Goal: Task Accomplishment & Management: Complete application form

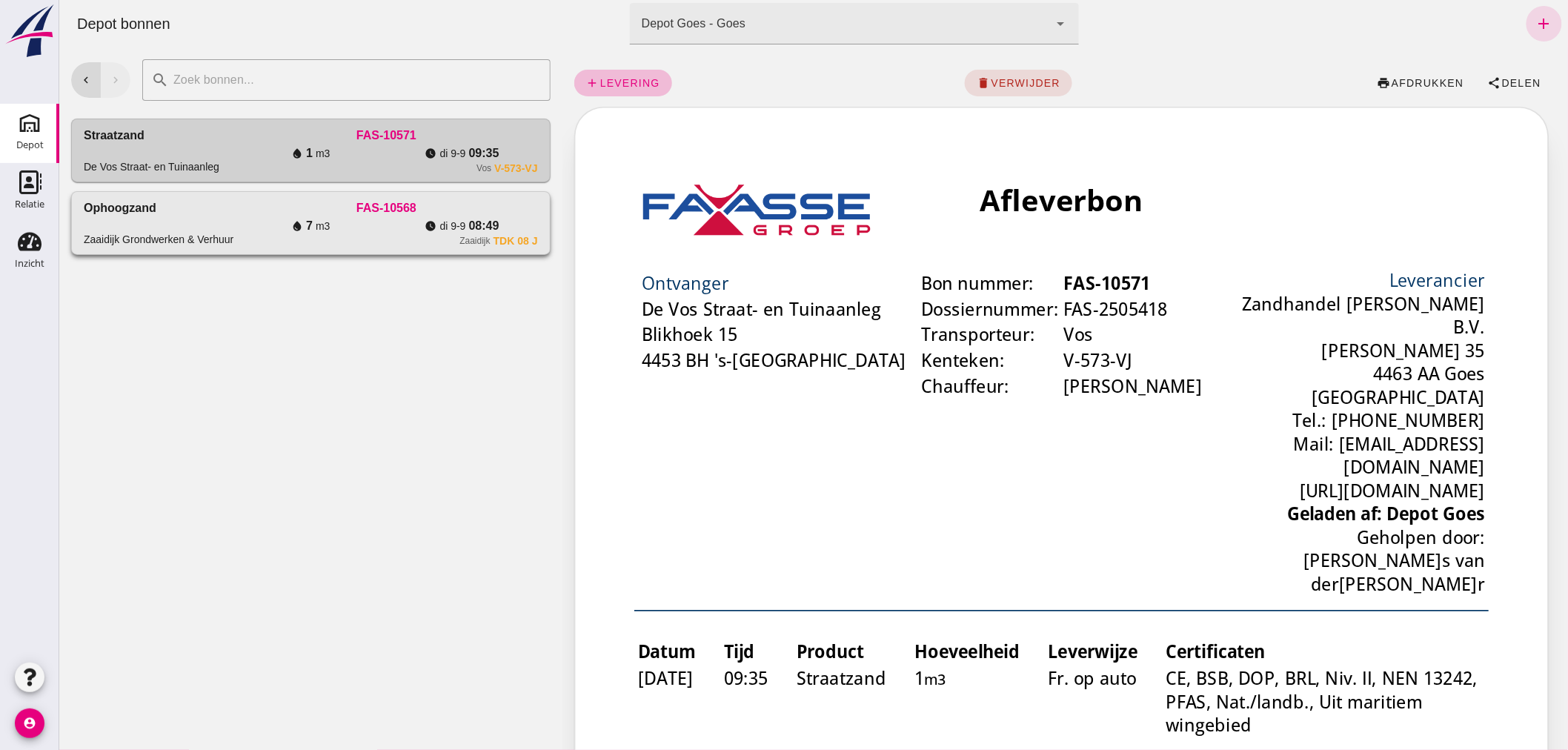
click at [215, 202] on div "Ophoogzand Zaaidijk Grondwerken & Verhuur" at bounding box center [158, 223] width 151 height 47
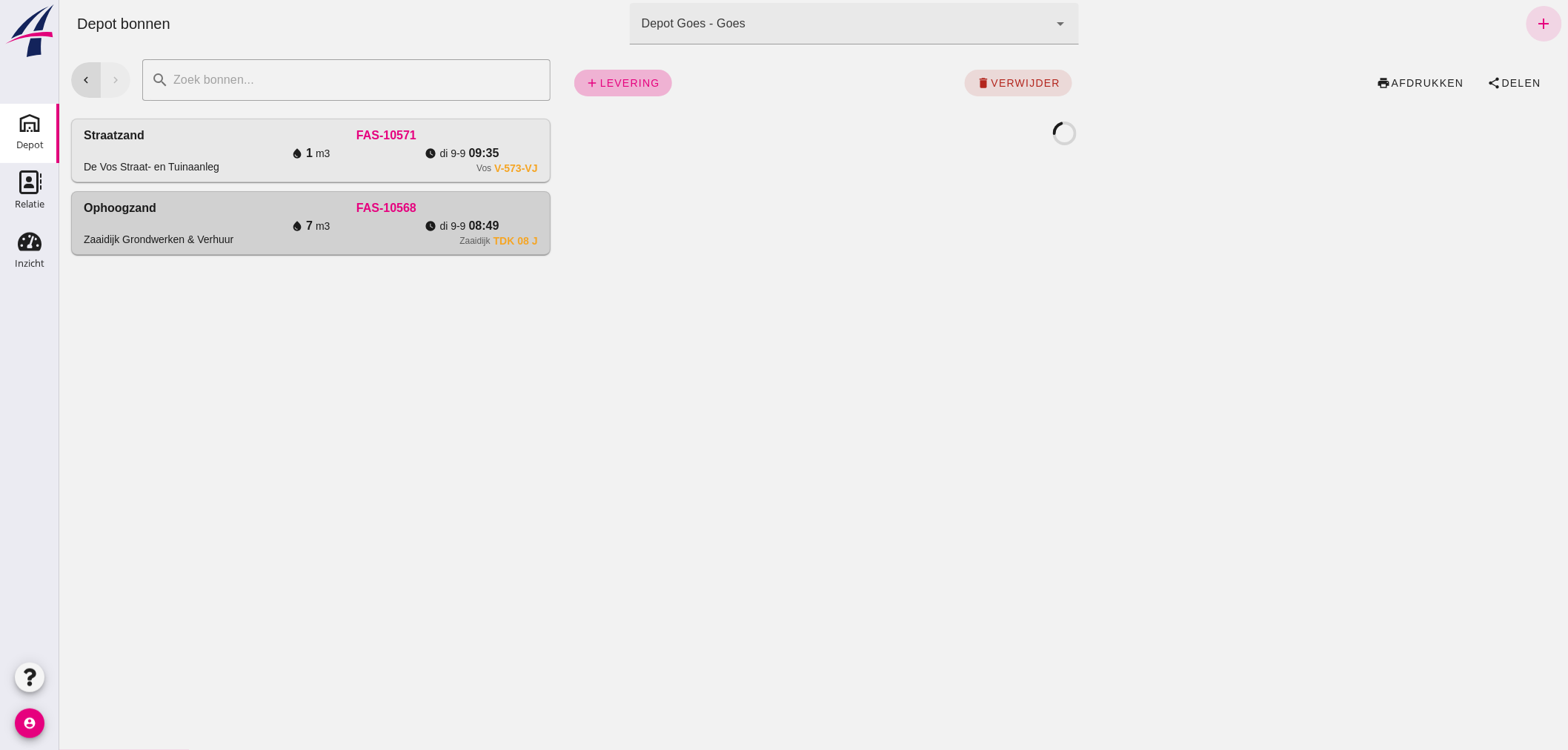
click at [623, 78] on span "levering" at bounding box center [628, 83] width 61 height 12
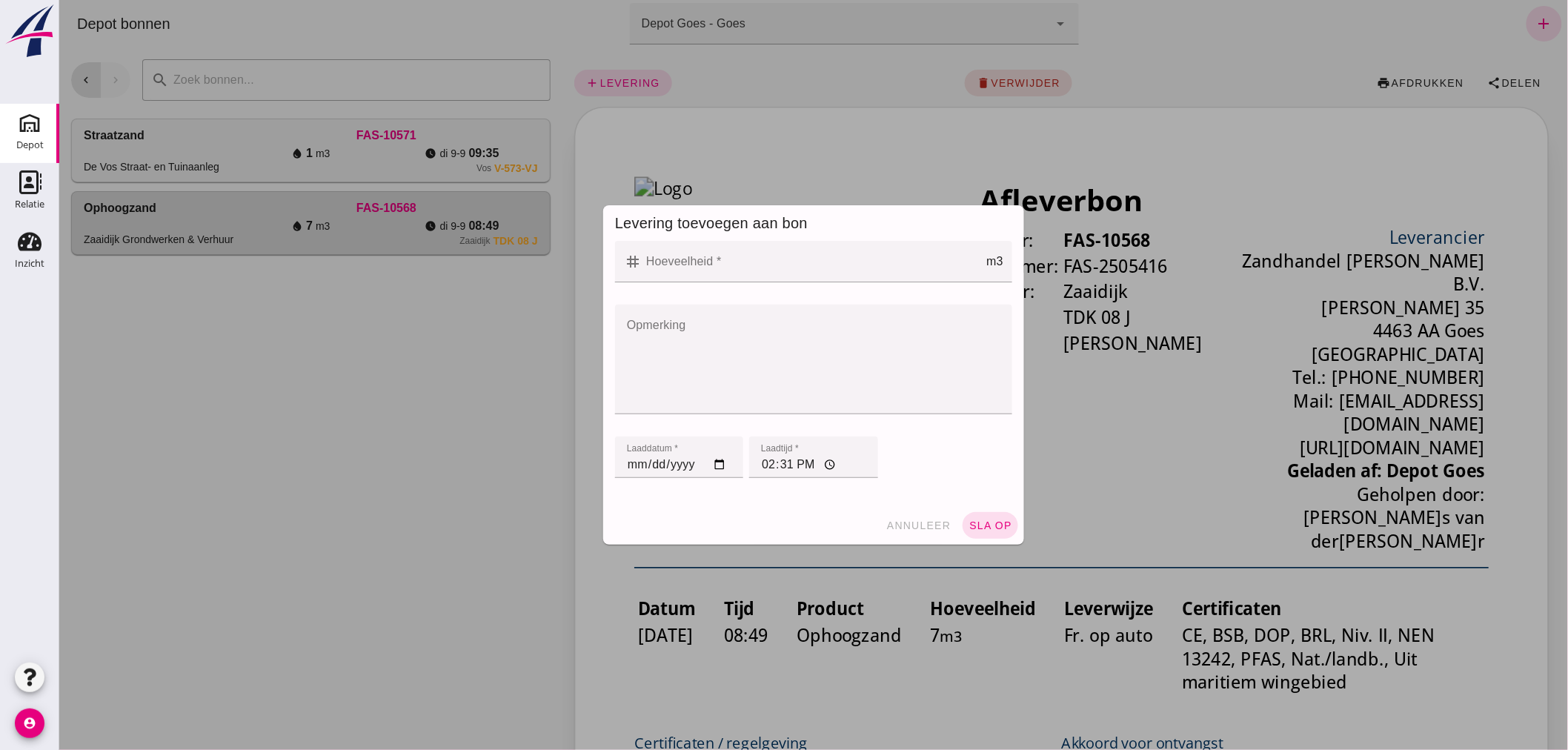
click at [771, 257] on input "Hoeveelheid *" at bounding box center [813, 261] width 345 height 42
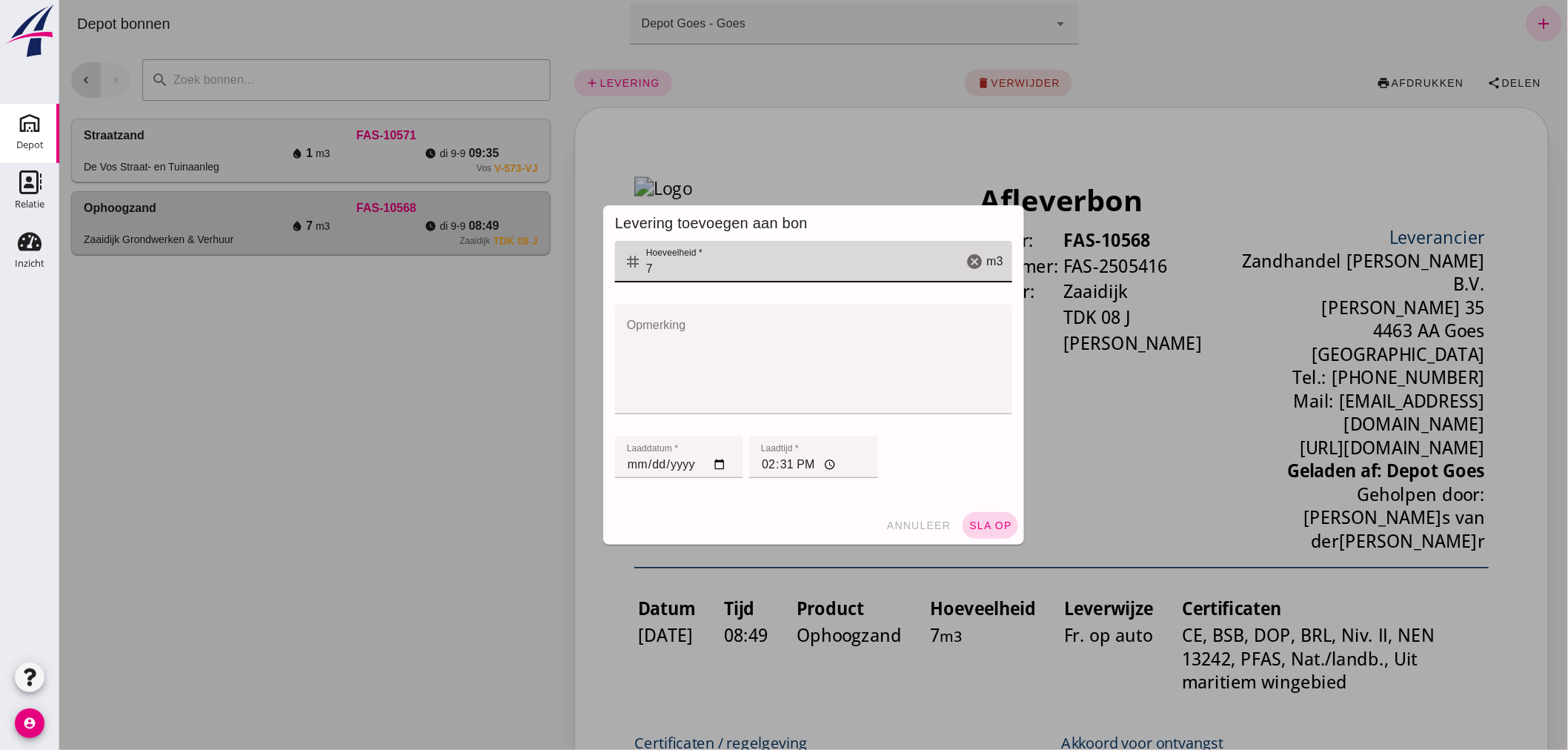
type input "7"
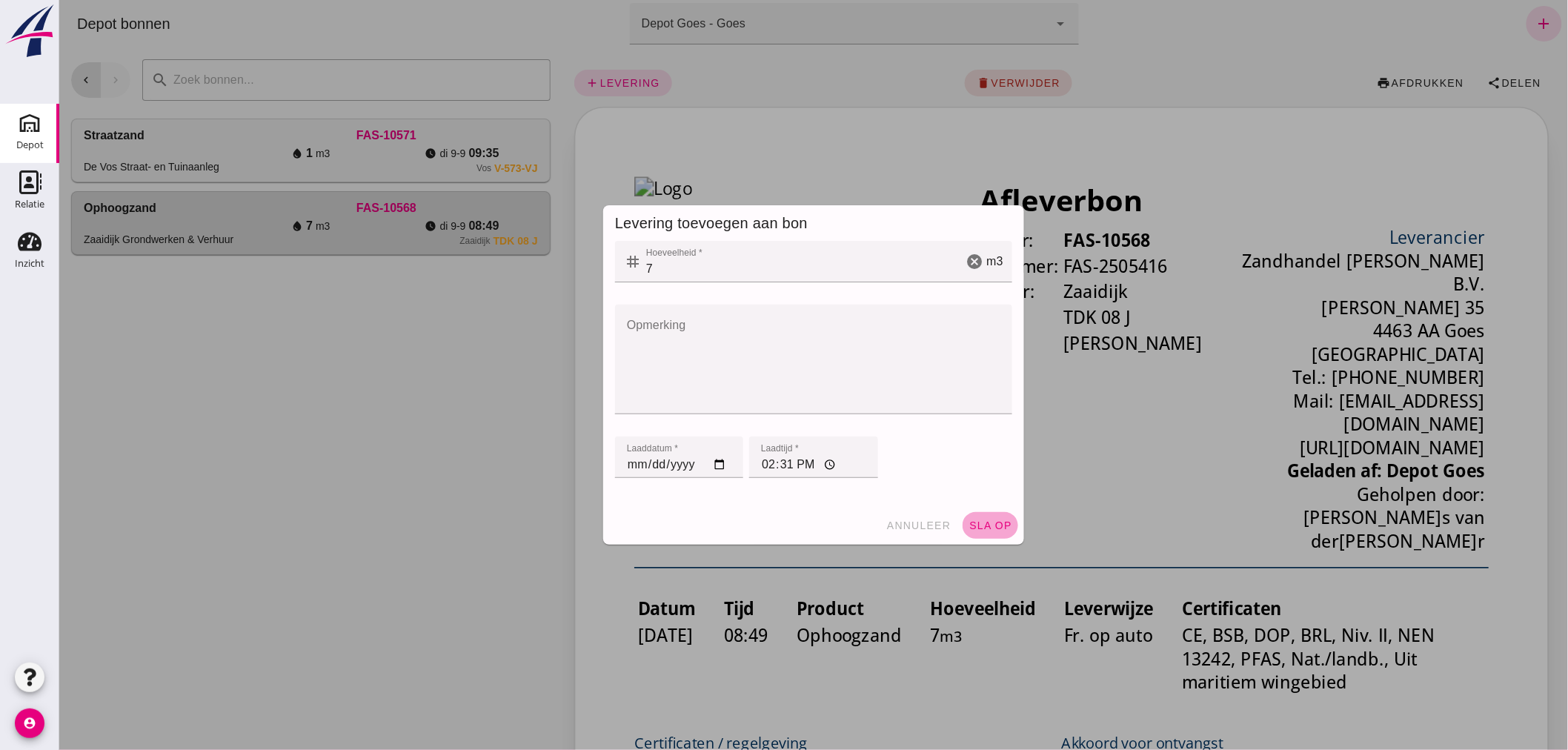
click at [976, 521] on span "sla op" at bounding box center [989, 525] width 44 height 12
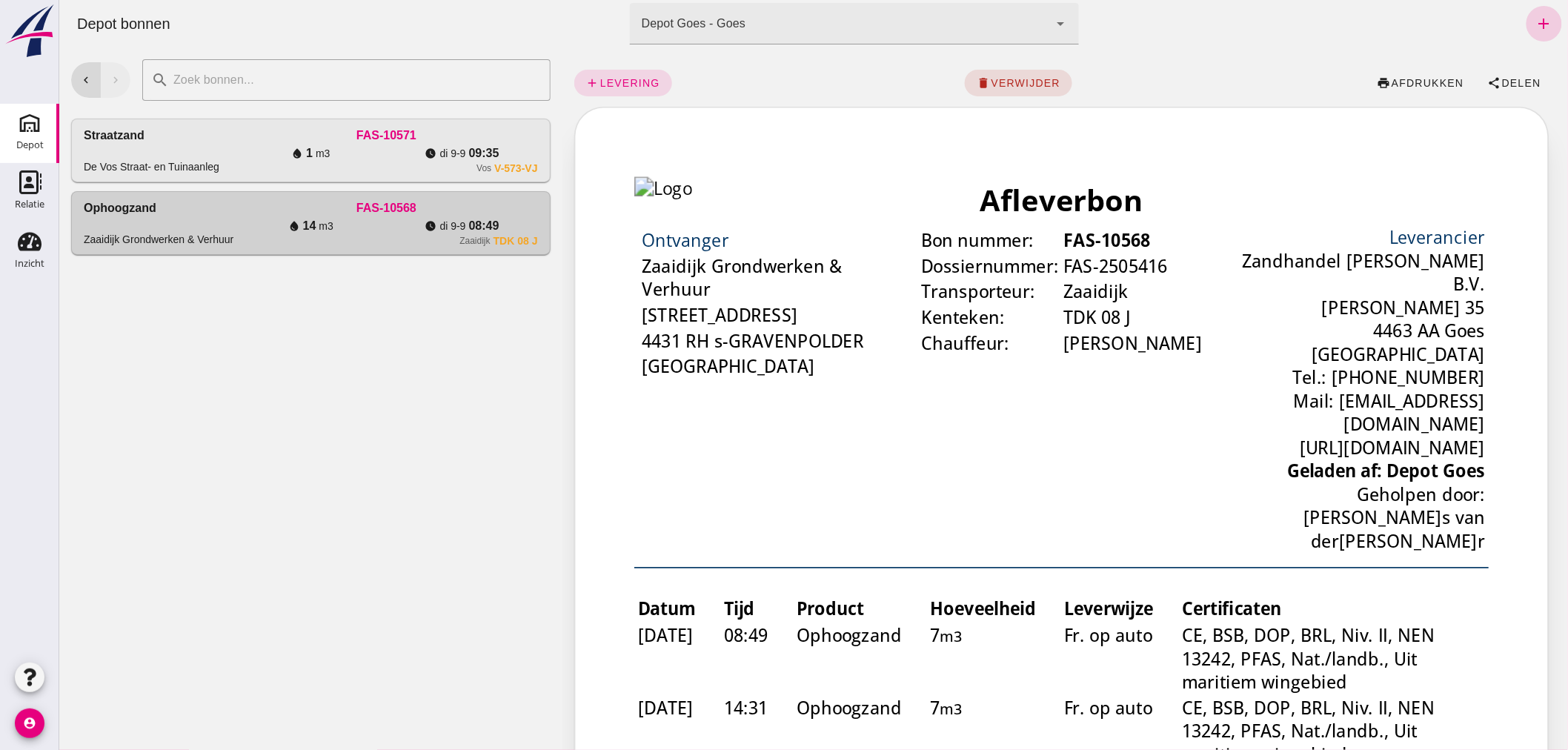
drag, startPoint x: 1525, startPoint y: 19, endPoint x: 1515, endPoint y: 19, distance: 10.0
click at [1534, 19] on icon "add" at bounding box center [1544, 24] width 18 height 18
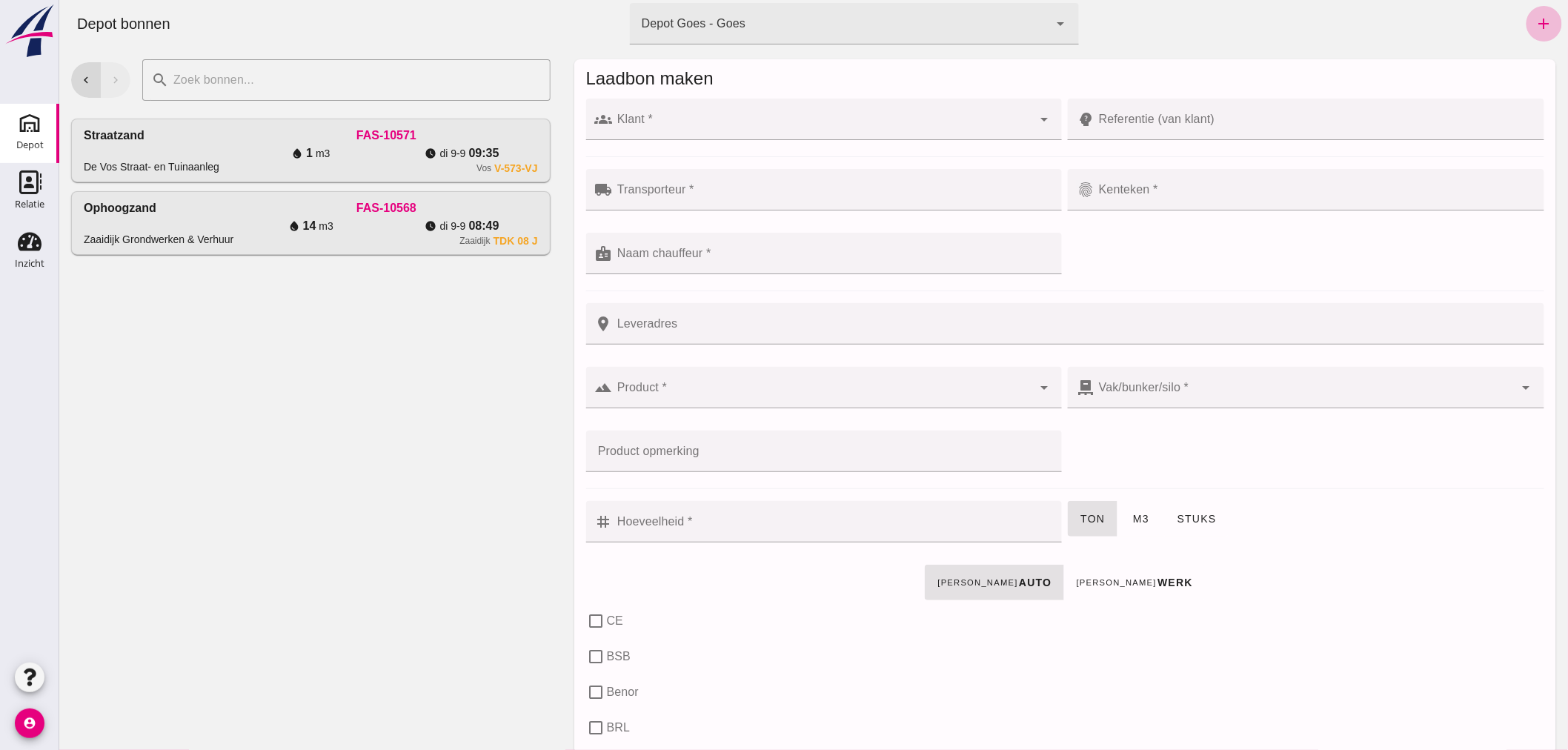
click at [706, 115] on div at bounding box center [822, 120] width 420 height 42
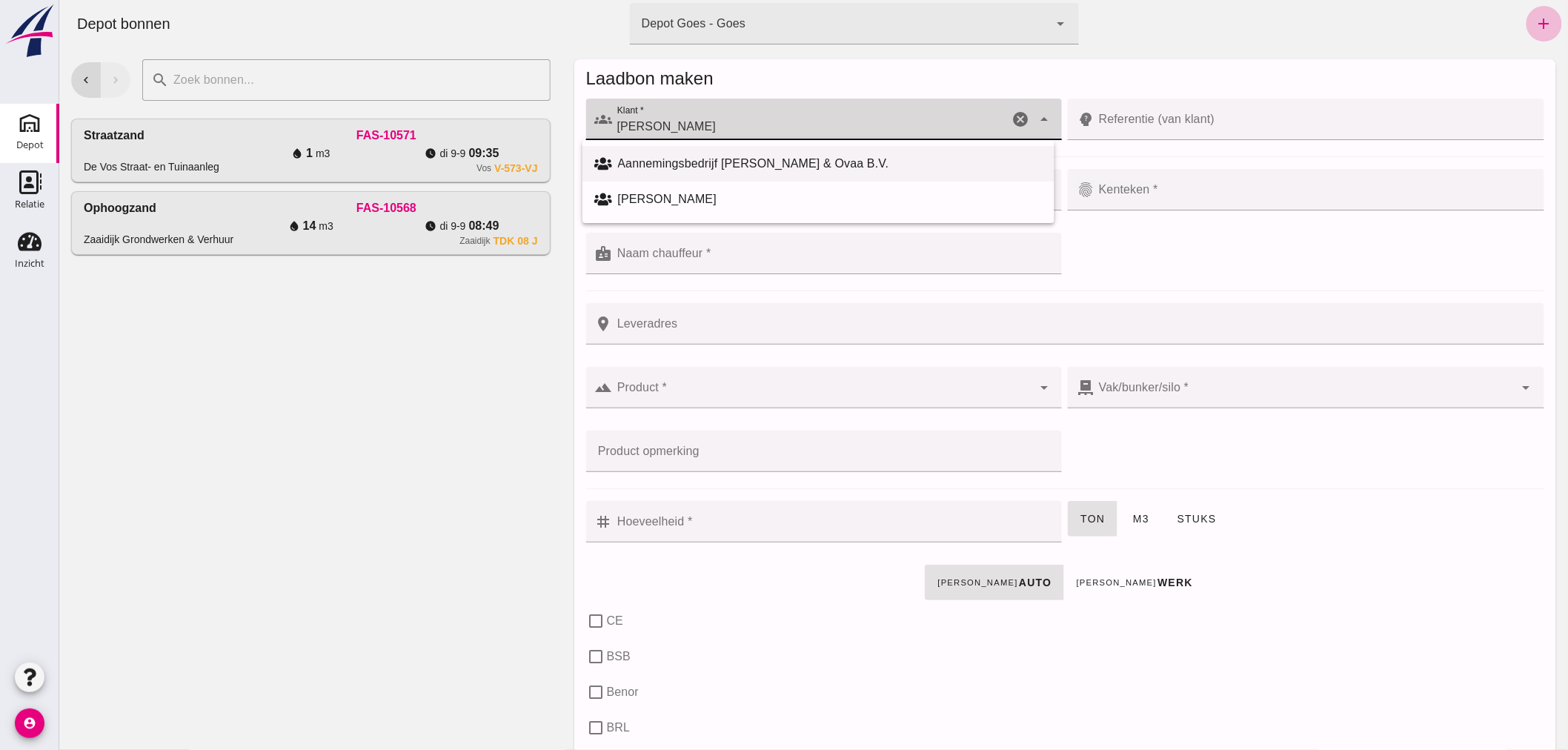
click at [682, 161] on div "Aannemingsbedrijf [PERSON_NAME] & Ovaa B.V." at bounding box center [829, 164] width 424 height 18
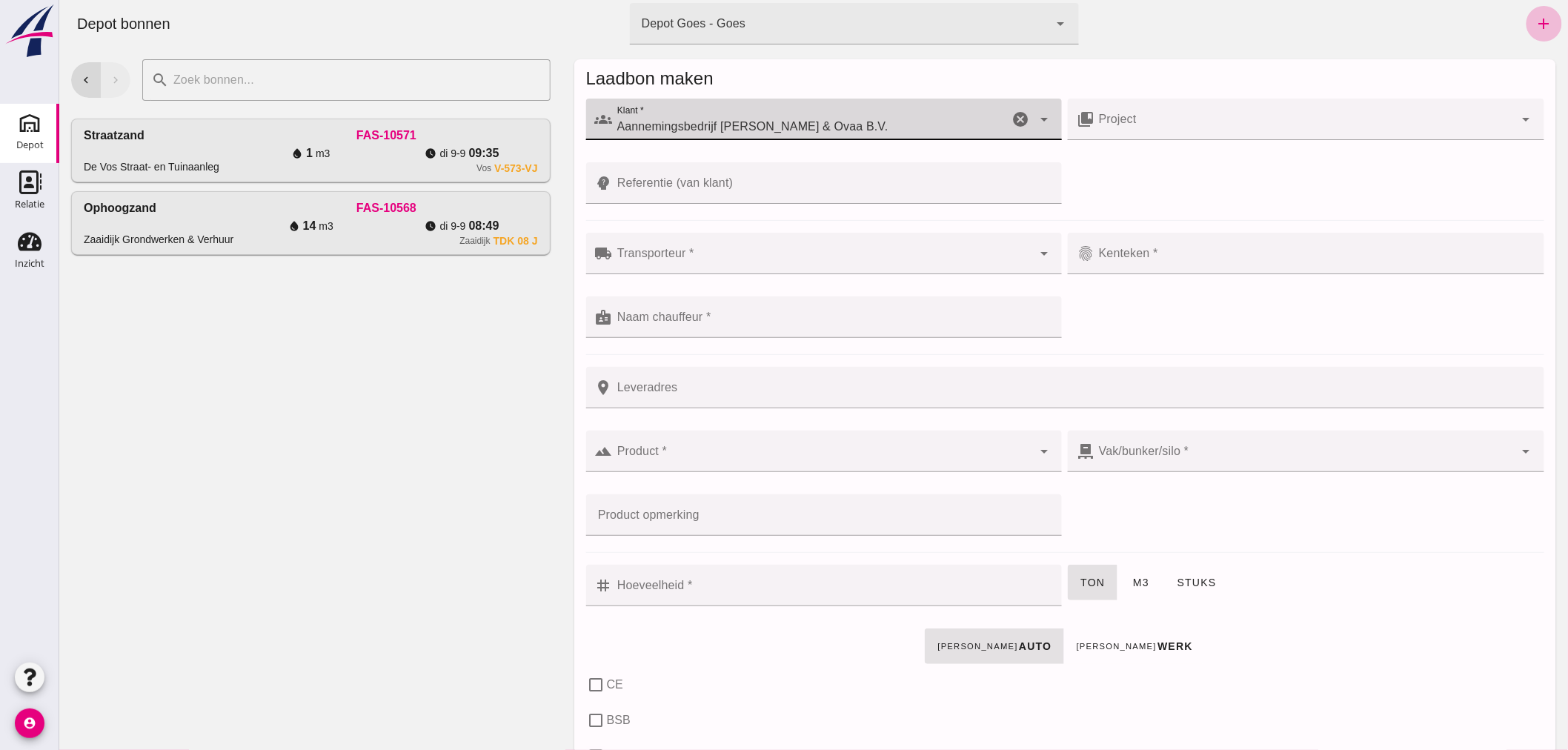
type input "Aannemingsbedrijf [PERSON_NAME] & Ovaa B.V."
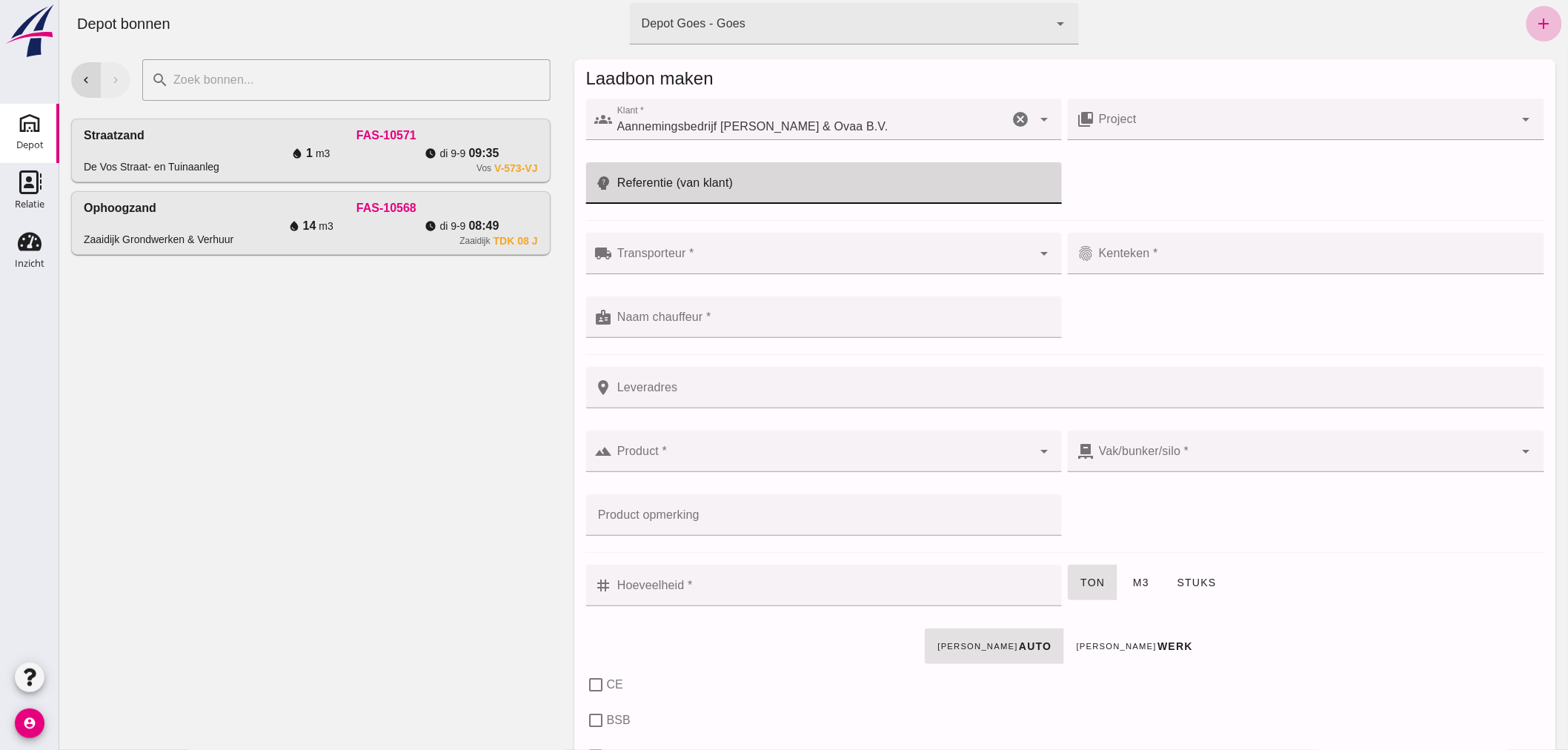
click at [696, 187] on input "Referentie (van klant)" at bounding box center [833, 183] width 441 height 42
type input "25T046"
click at [718, 259] on input "Transporteur *" at bounding box center [822, 261] width 420 height 18
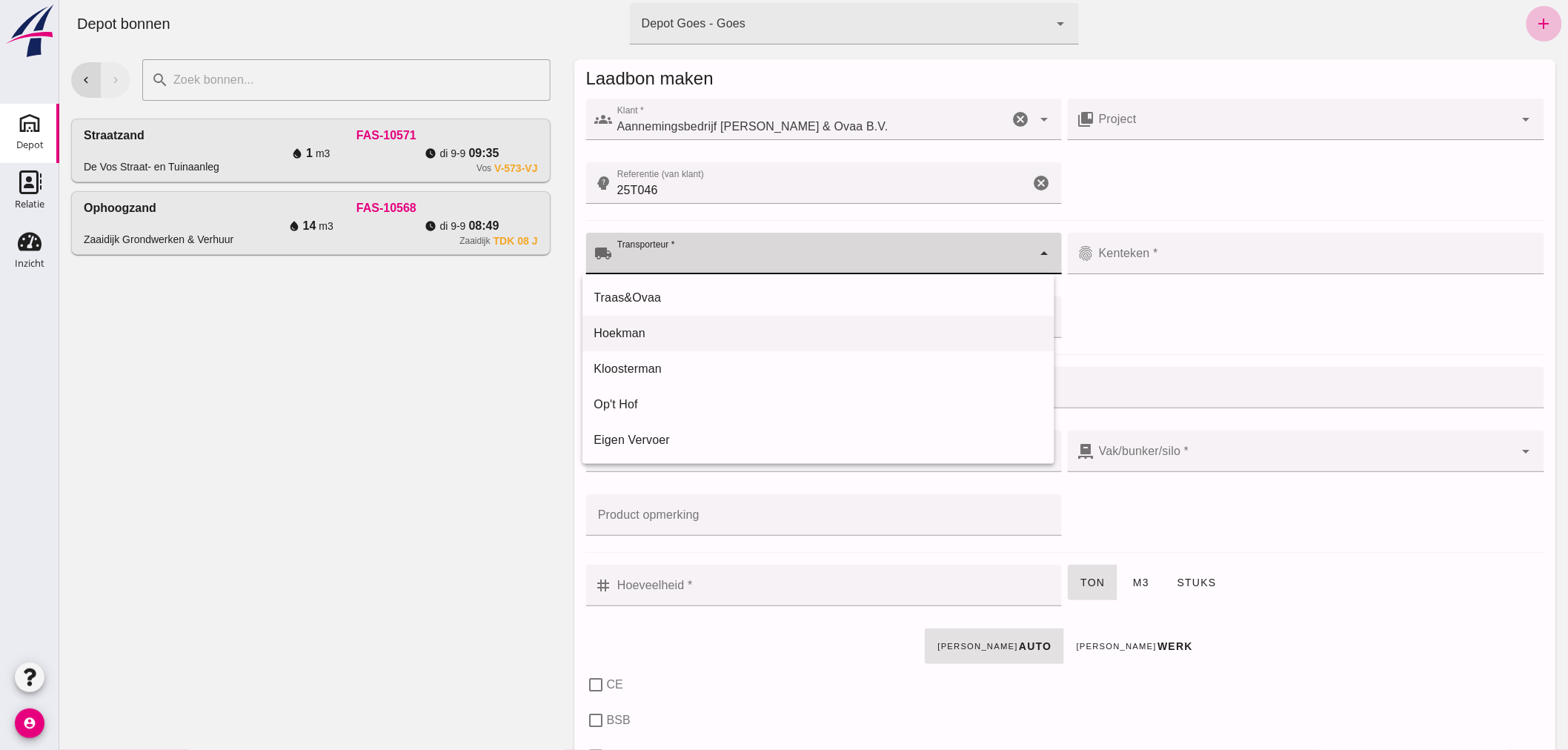
click at [675, 322] on div "Hoekman" at bounding box center [817, 333] width 472 height 35
type input "Hoekman"
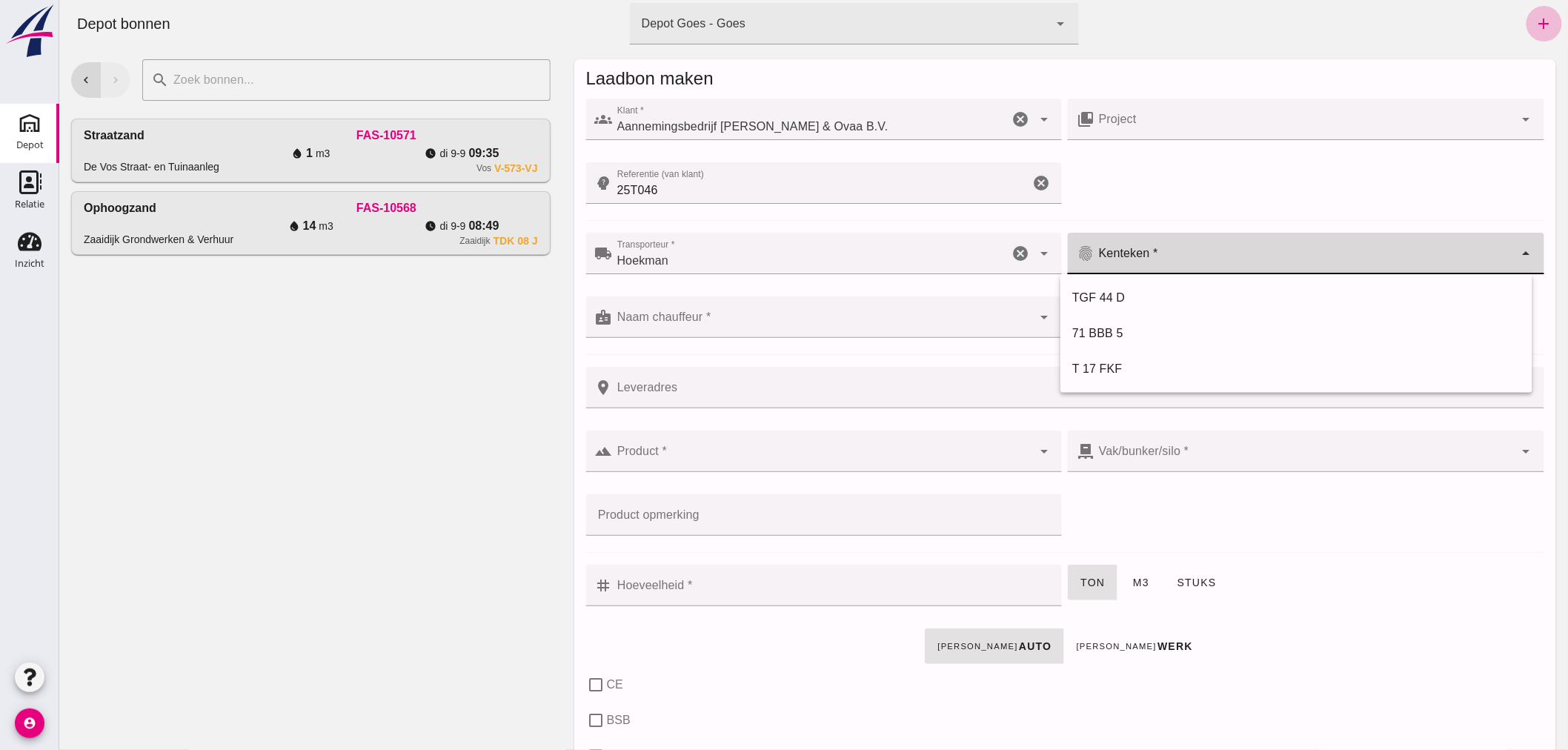
click at [1172, 248] on div at bounding box center [1303, 254] width 420 height 42
type input "THN-90-J"
click at [779, 325] on input "Naam chauffeur *" at bounding box center [822, 325] width 420 height 18
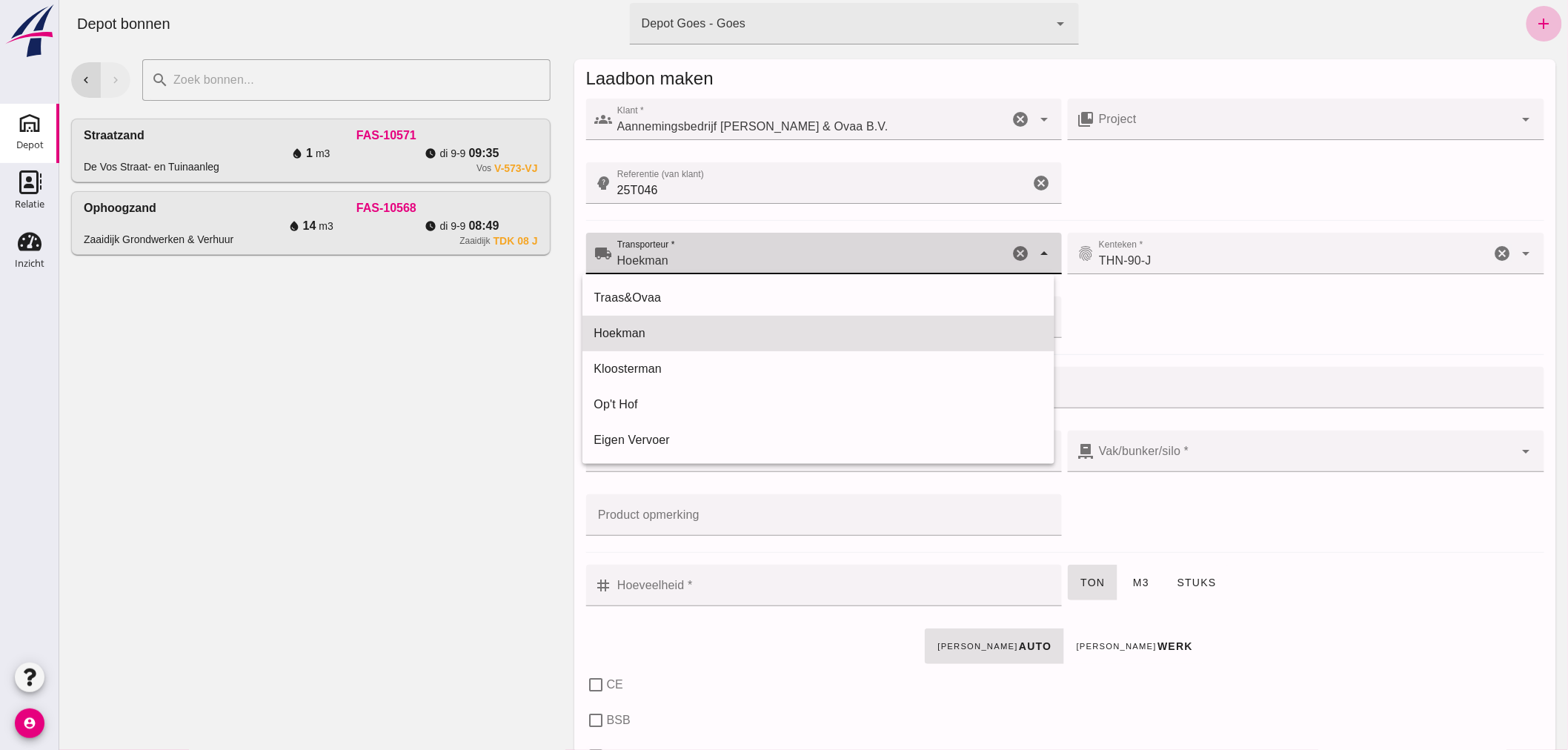
click at [1034, 248] on icon "arrow_drop_down" at bounding box center [1043, 254] width 18 height 18
click at [400, 413] on div "chevron_left chevron_right search cancel Straatzand De Vos Straat- en Tuinaanle…" at bounding box center [310, 398] width 503 height 702
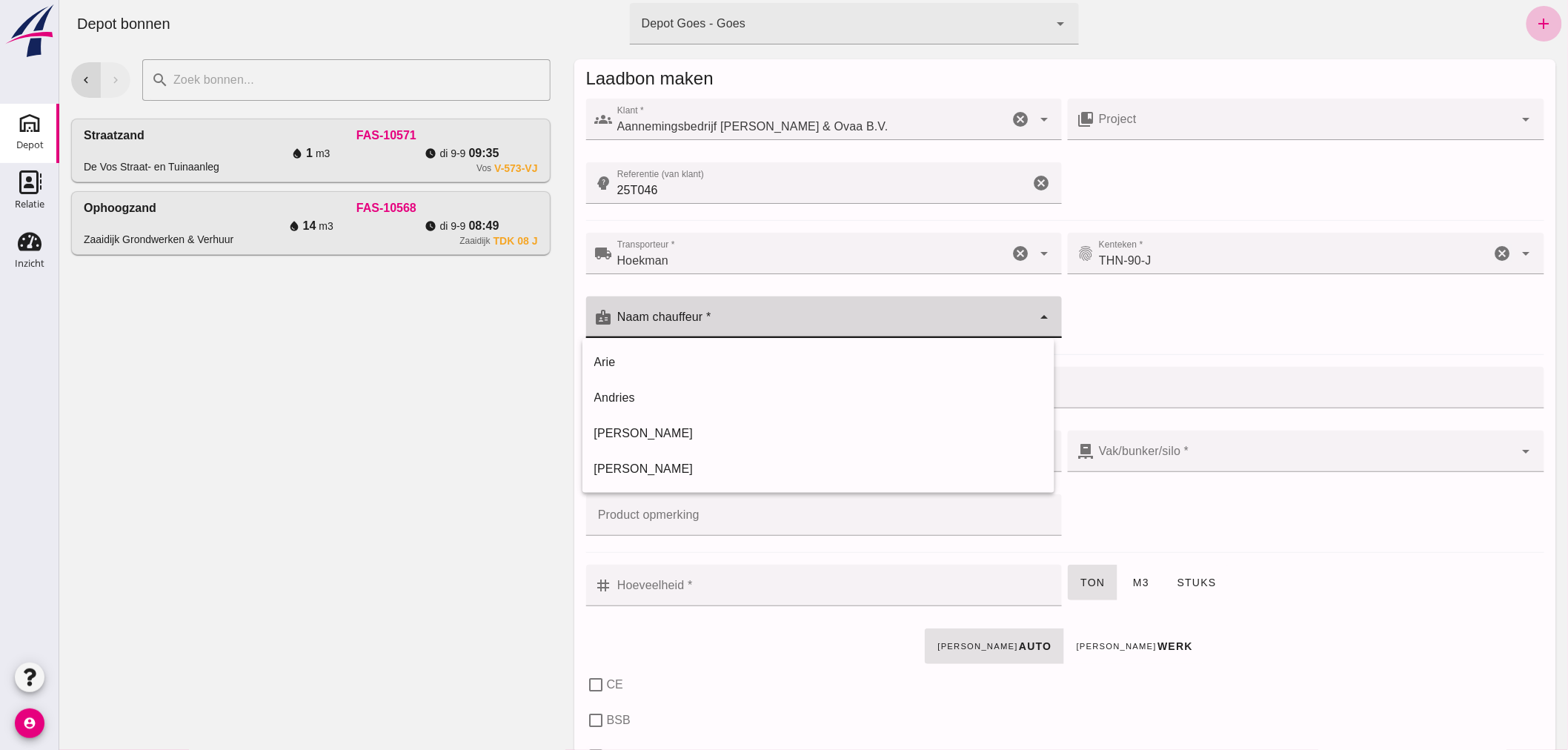
click at [719, 316] on input "Naam chauffeur *" at bounding box center [822, 325] width 420 height 18
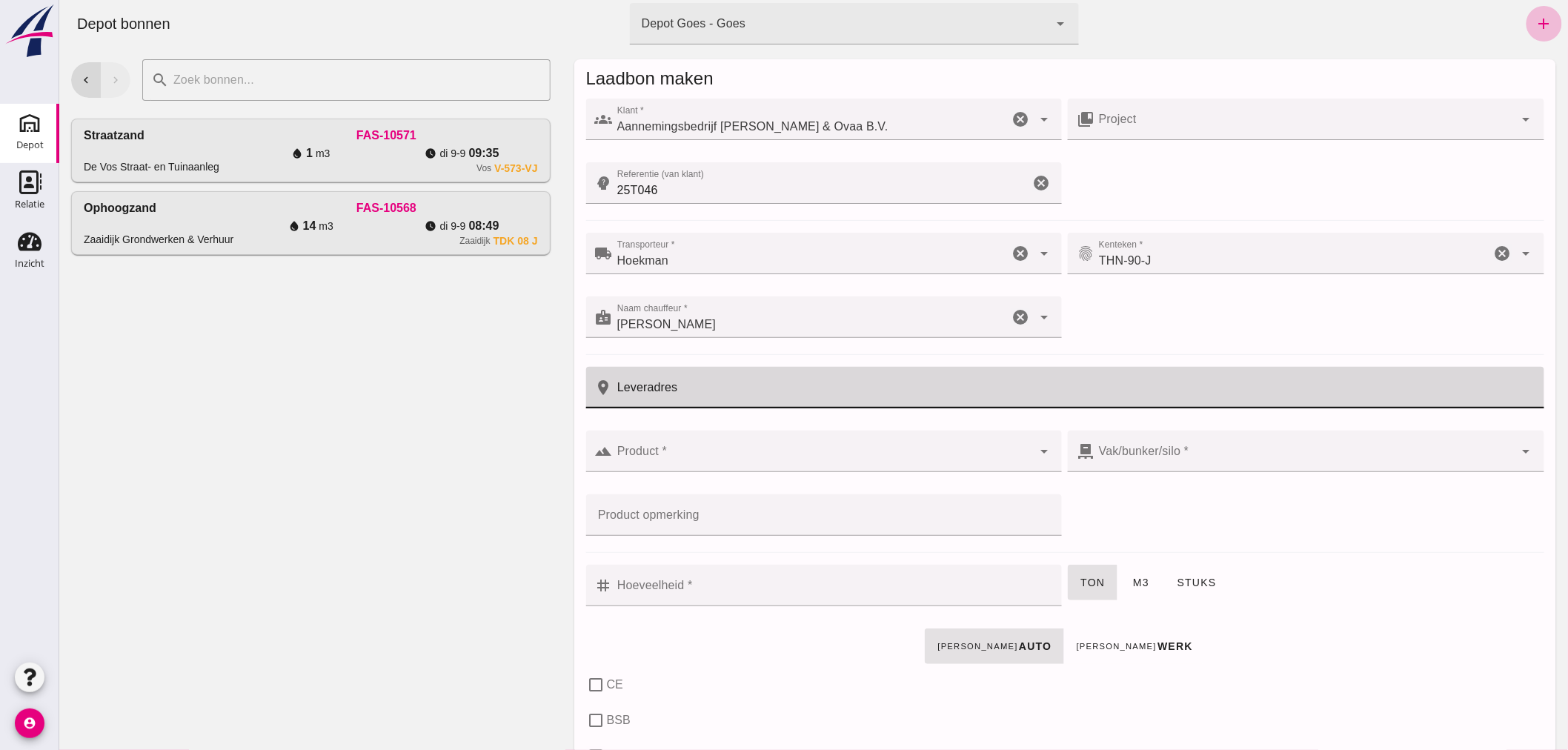
click at [716, 391] on input "Leveradres" at bounding box center [1073, 387] width 922 height 42
click at [625, 322] on input "[PERSON_NAME]" at bounding box center [810, 325] width 396 height 18
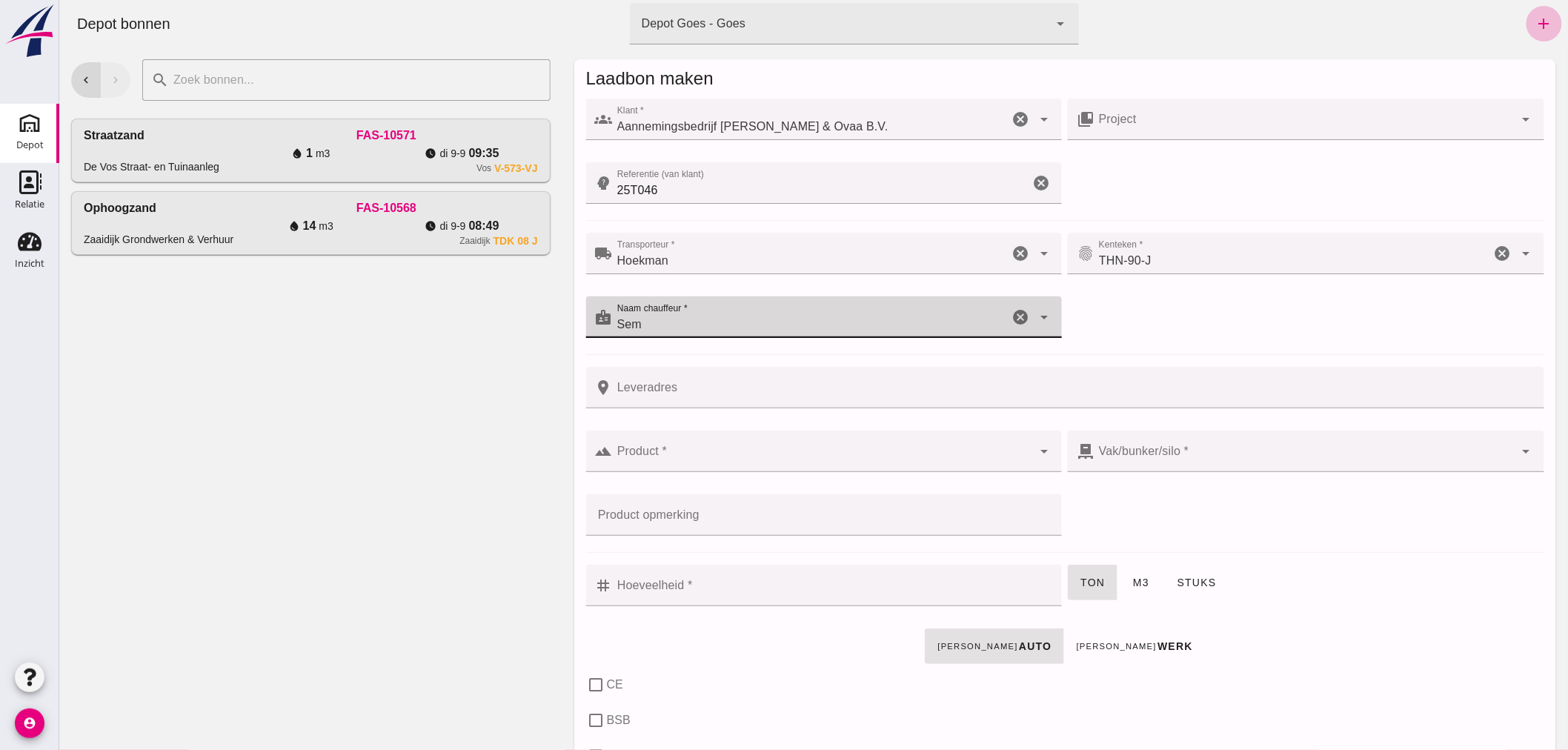
type input "Sem"
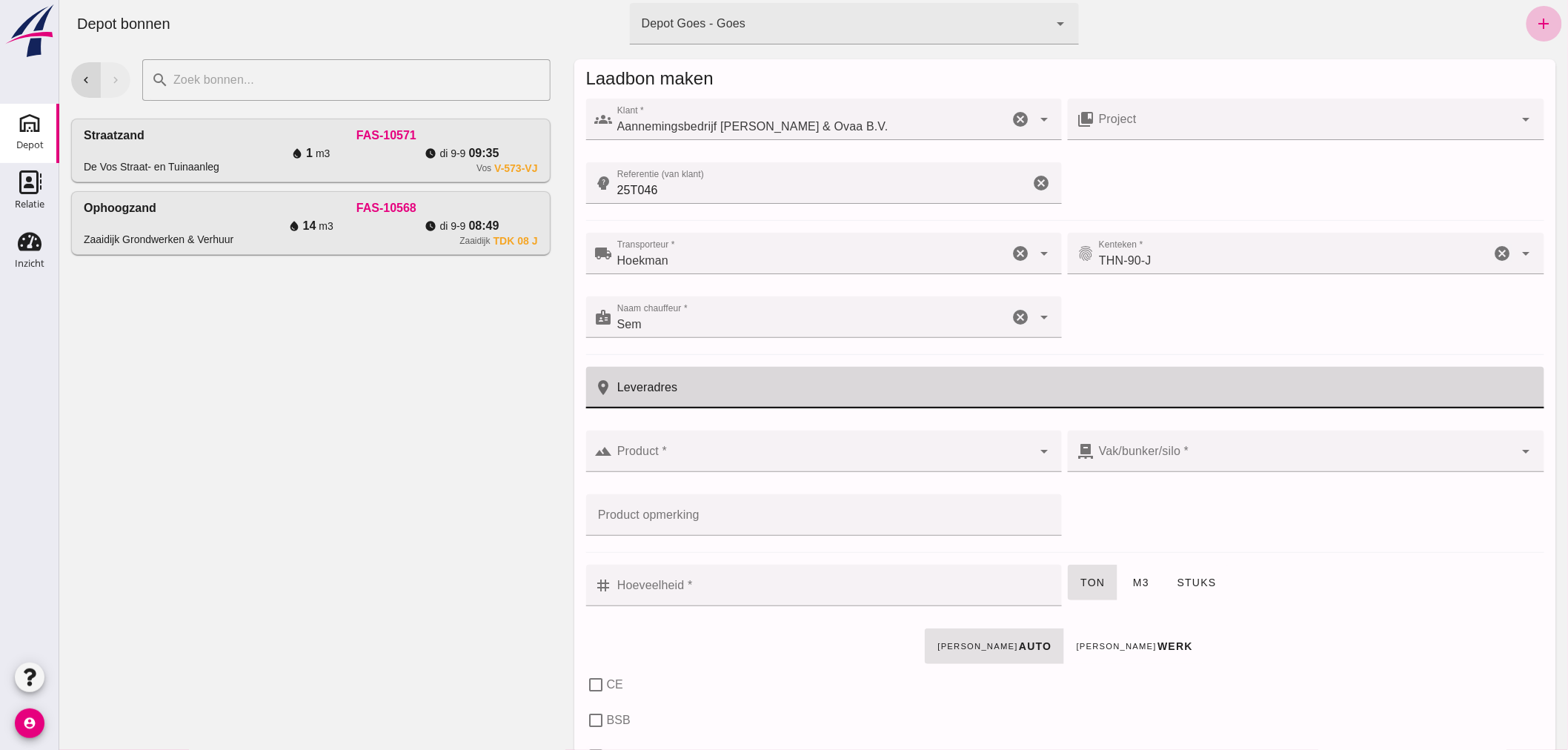
click at [690, 386] on input "Leveradres" at bounding box center [1073, 387] width 922 height 42
type input "Kwadendamme"
click at [745, 452] on input "Product *" at bounding box center [822, 459] width 420 height 18
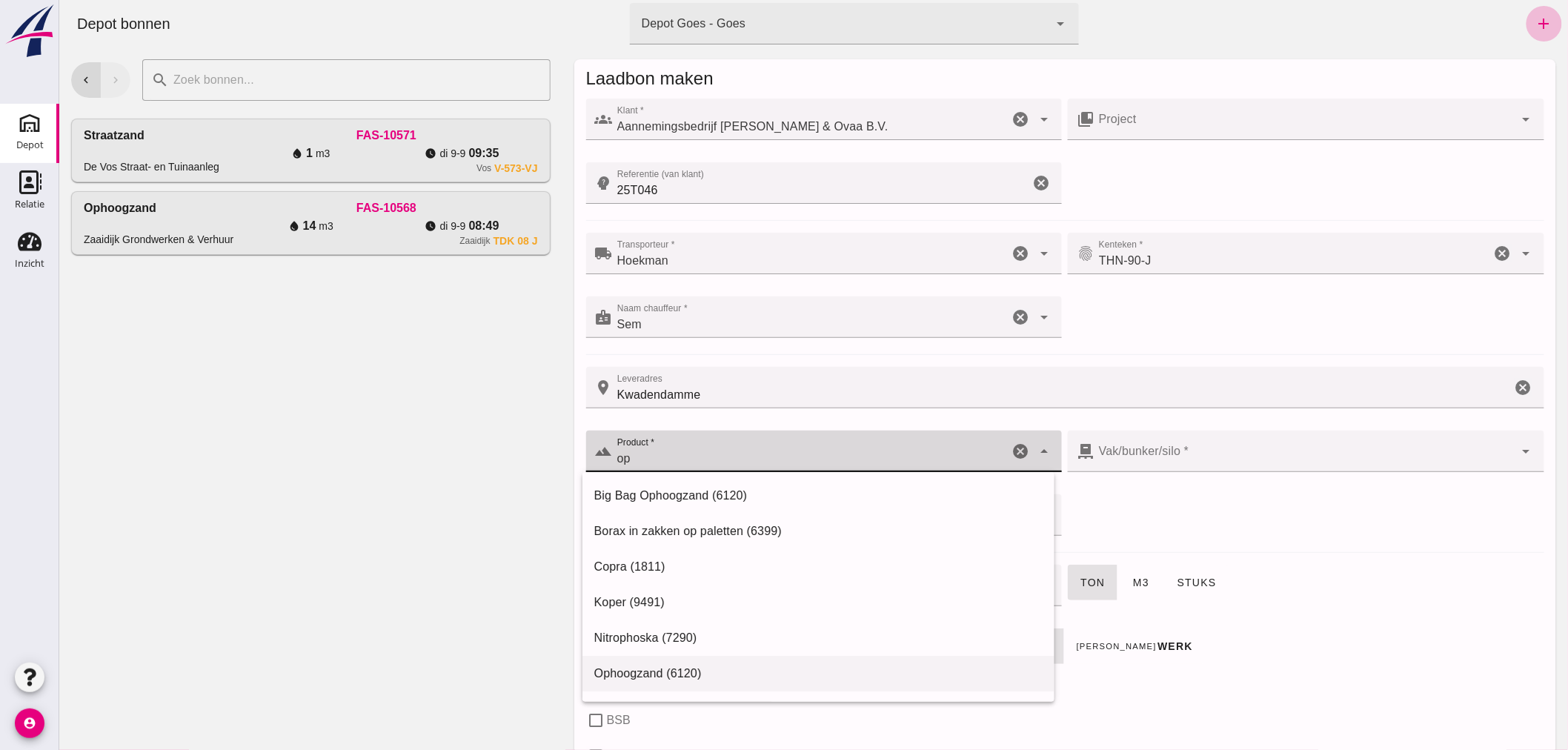
click at [644, 674] on div "Ophoogzand (6120)" at bounding box center [817, 674] width 448 height 18
type input "Ophoogzand (6120)"
type input "38"
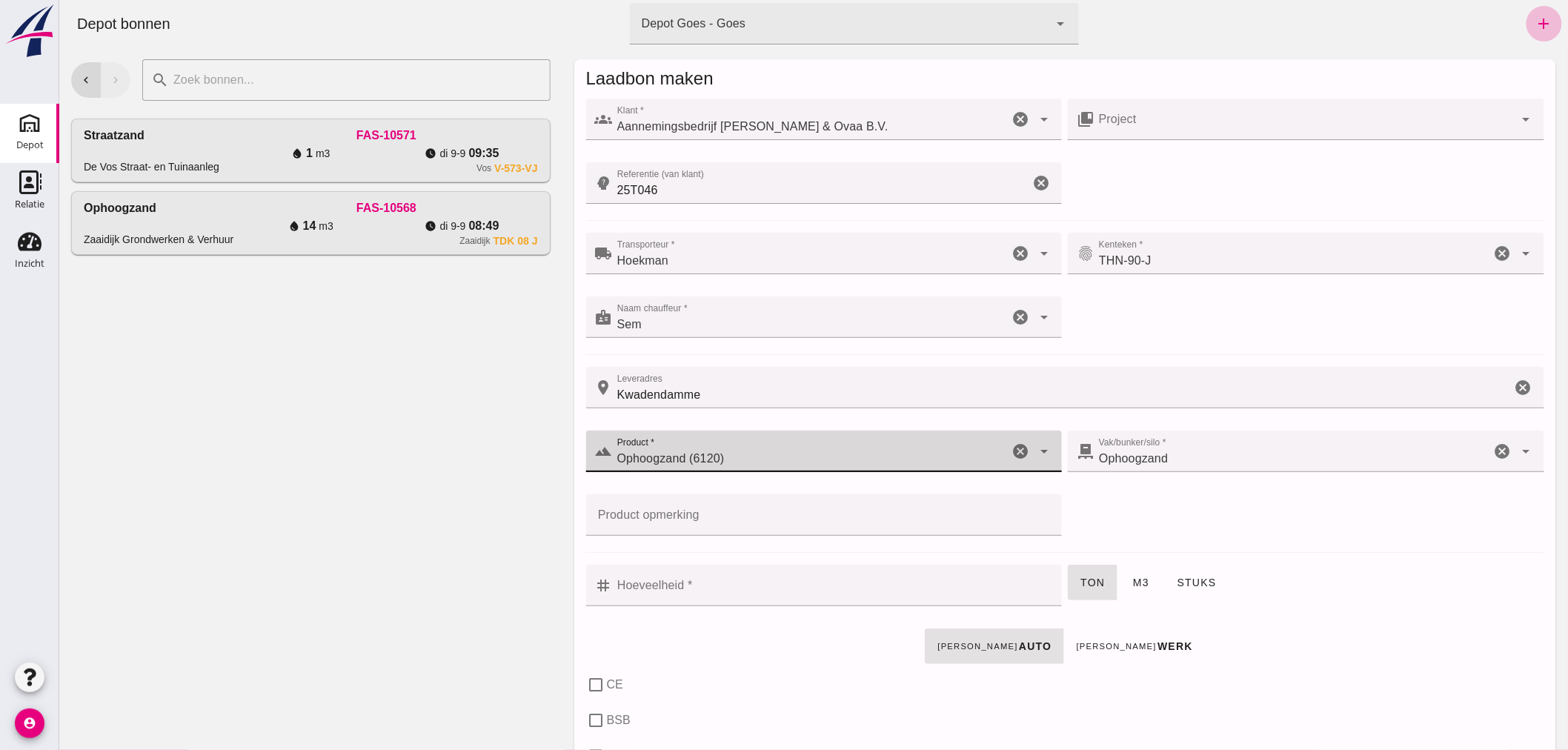
checkbox input "true"
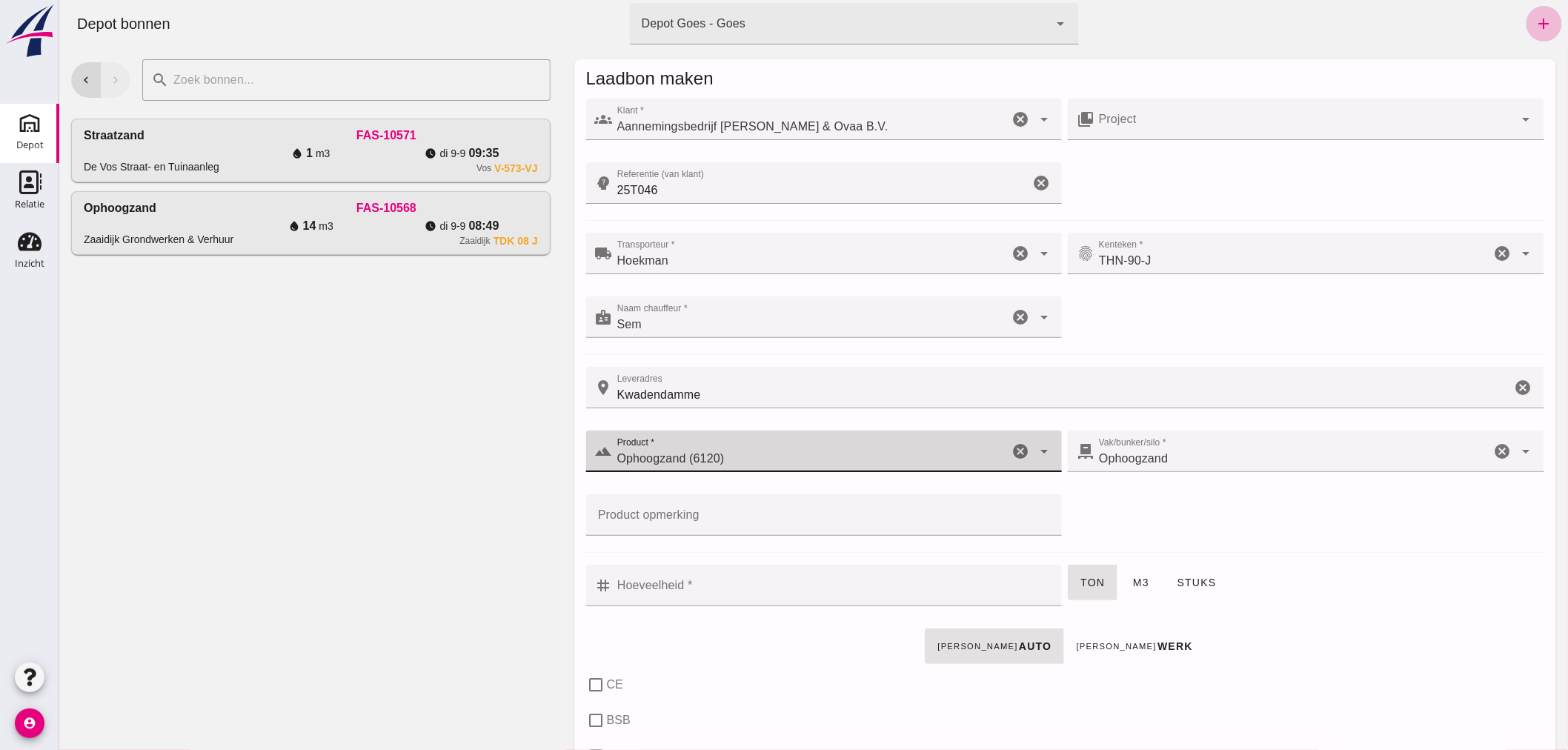
checkbox input "true"
type input "40"
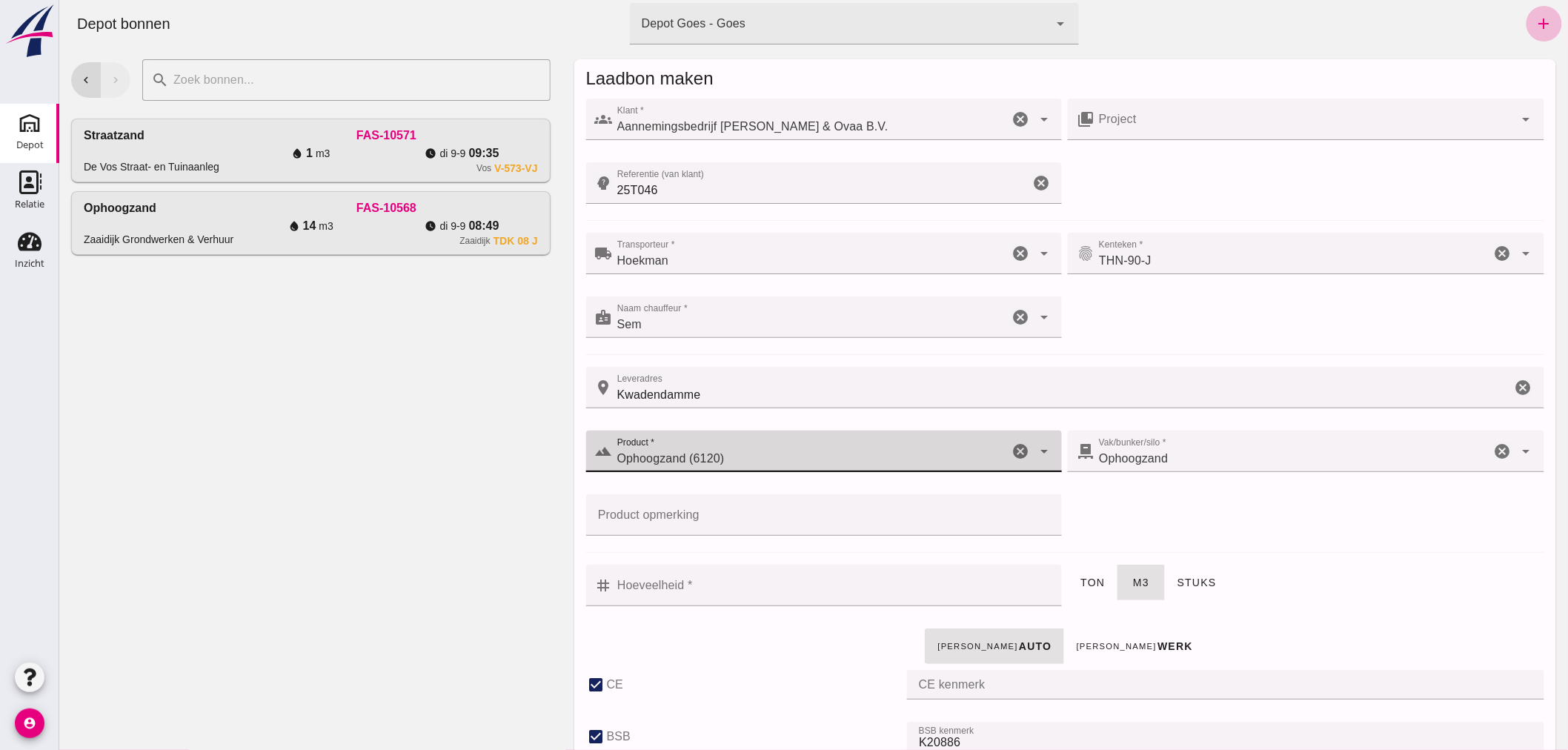
type input "Ophoogzand (6120)"
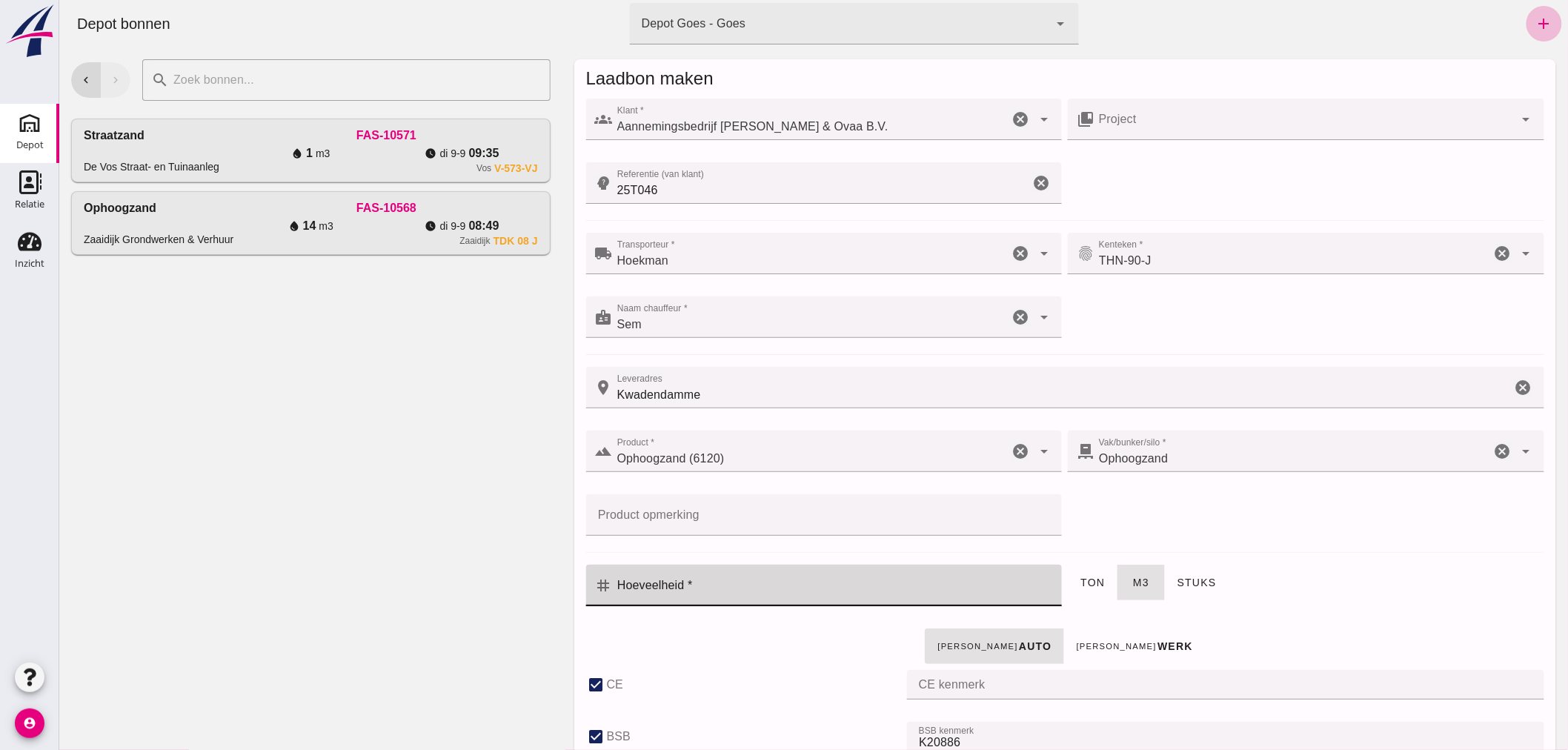
click at [842, 593] on input "Hoeveelheid *" at bounding box center [833, 585] width 441 height 42
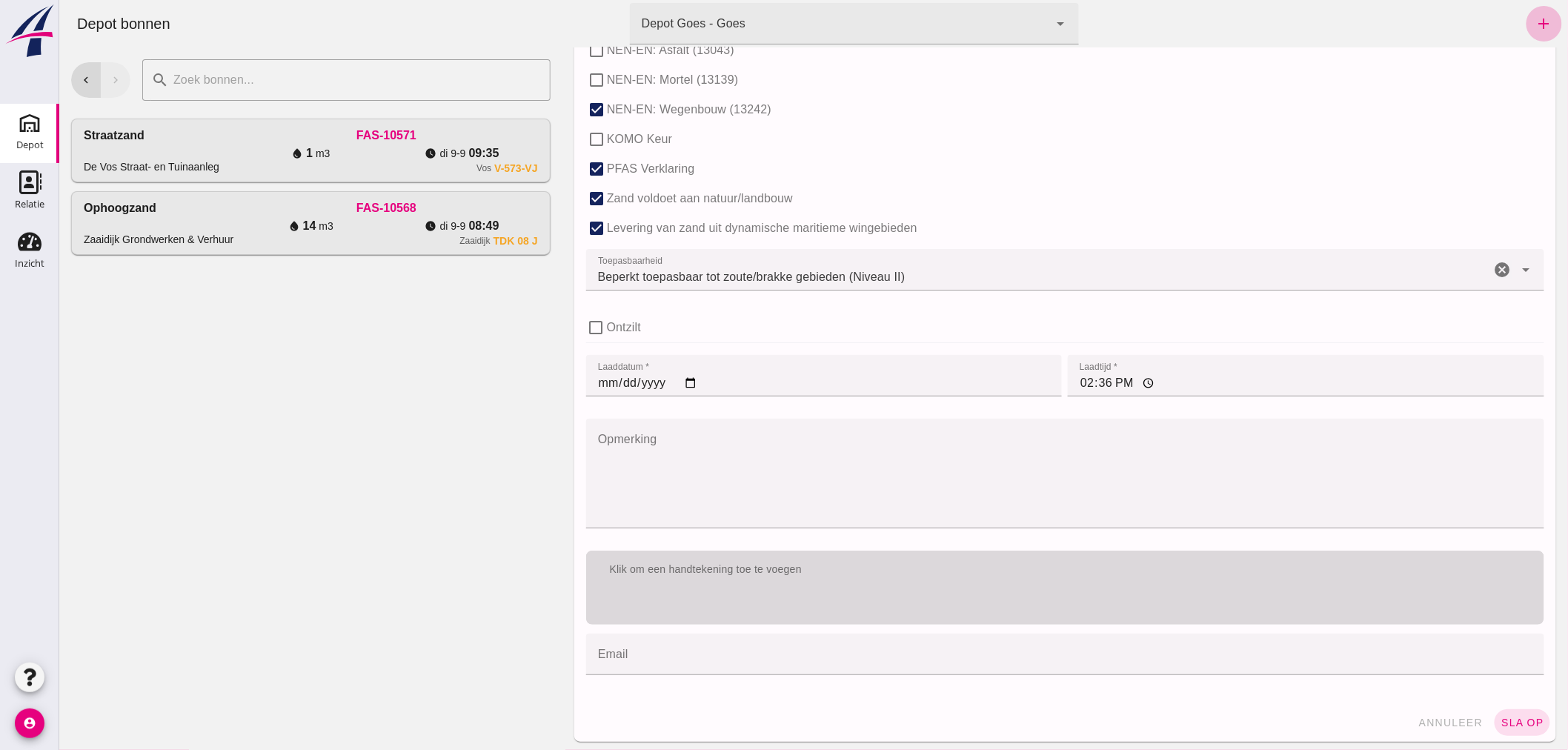
scroll to position [910, 0]
type input "12"
click at [950, 580] on div "Klik om een handtekening toe te voegen" at bounding box center [1064, 567] width 958 height 38
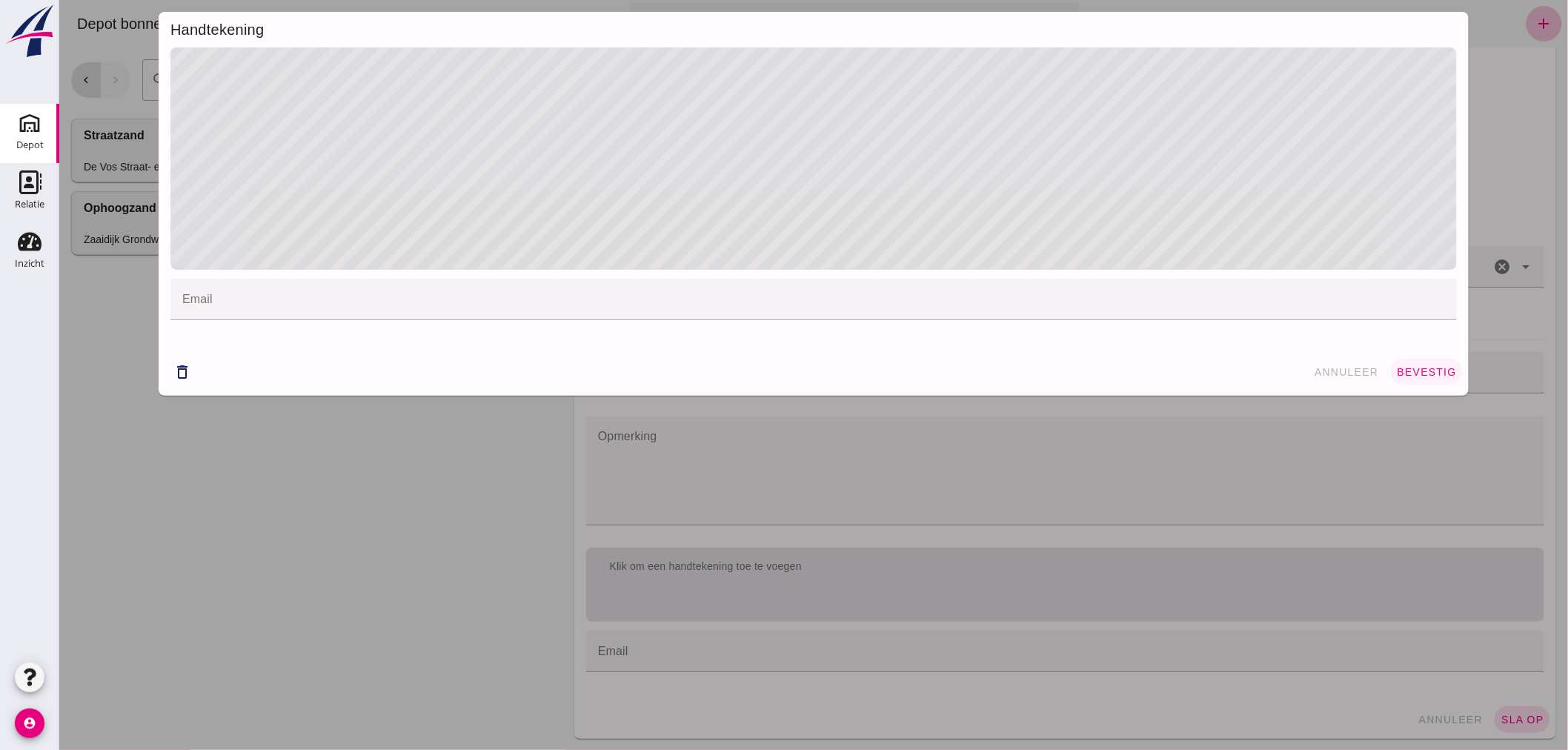
click at [1420, 371] on span "bevestig" at bounding box center [1426, 372] width 60 height 12
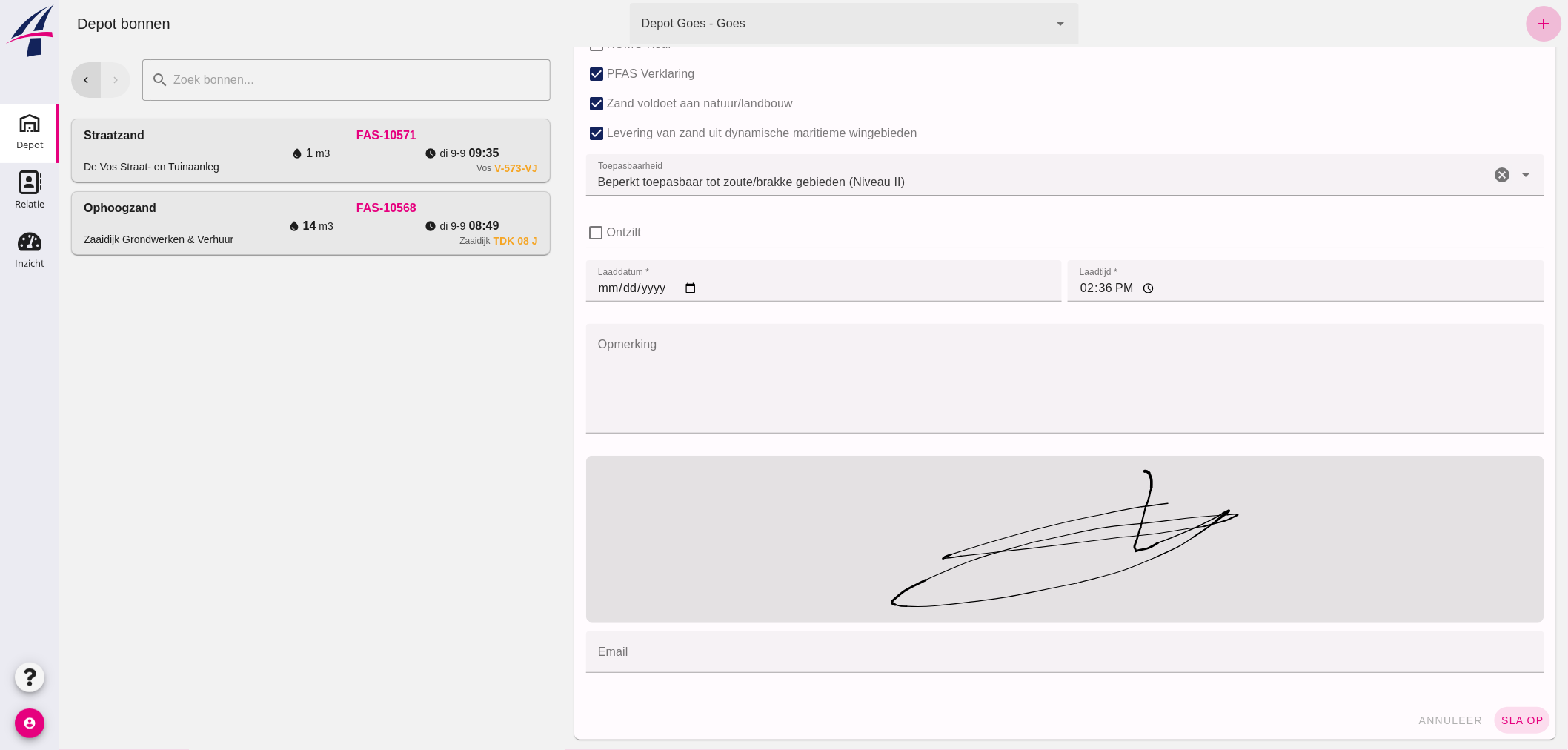
scroll to position [1002, 0]
click at [1511, 720] on span "sla op" at bounding box center [1521, 719] width 44 height 12
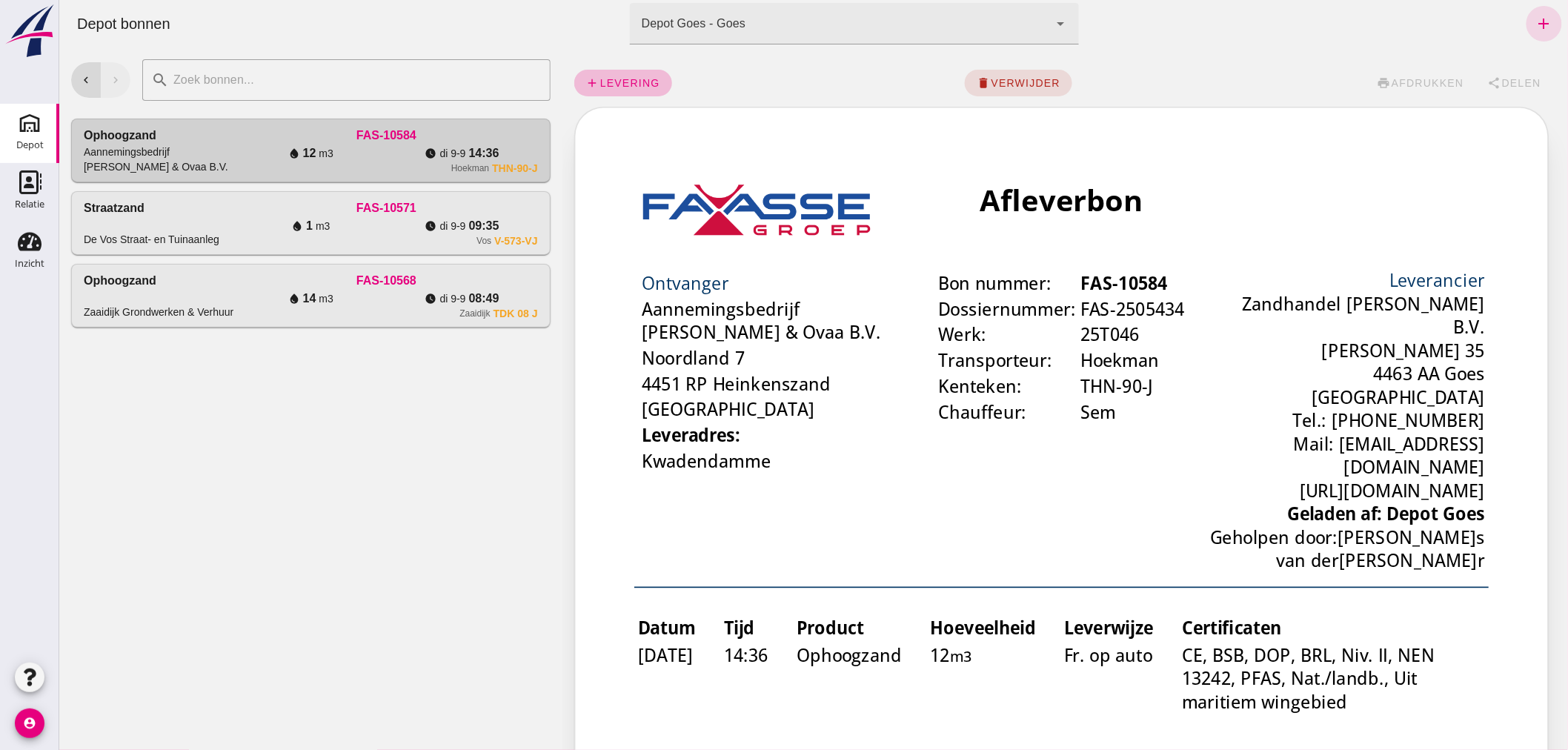
scroll to position [0, 0]
